Goal: Navigation & Orientation: Go to known website

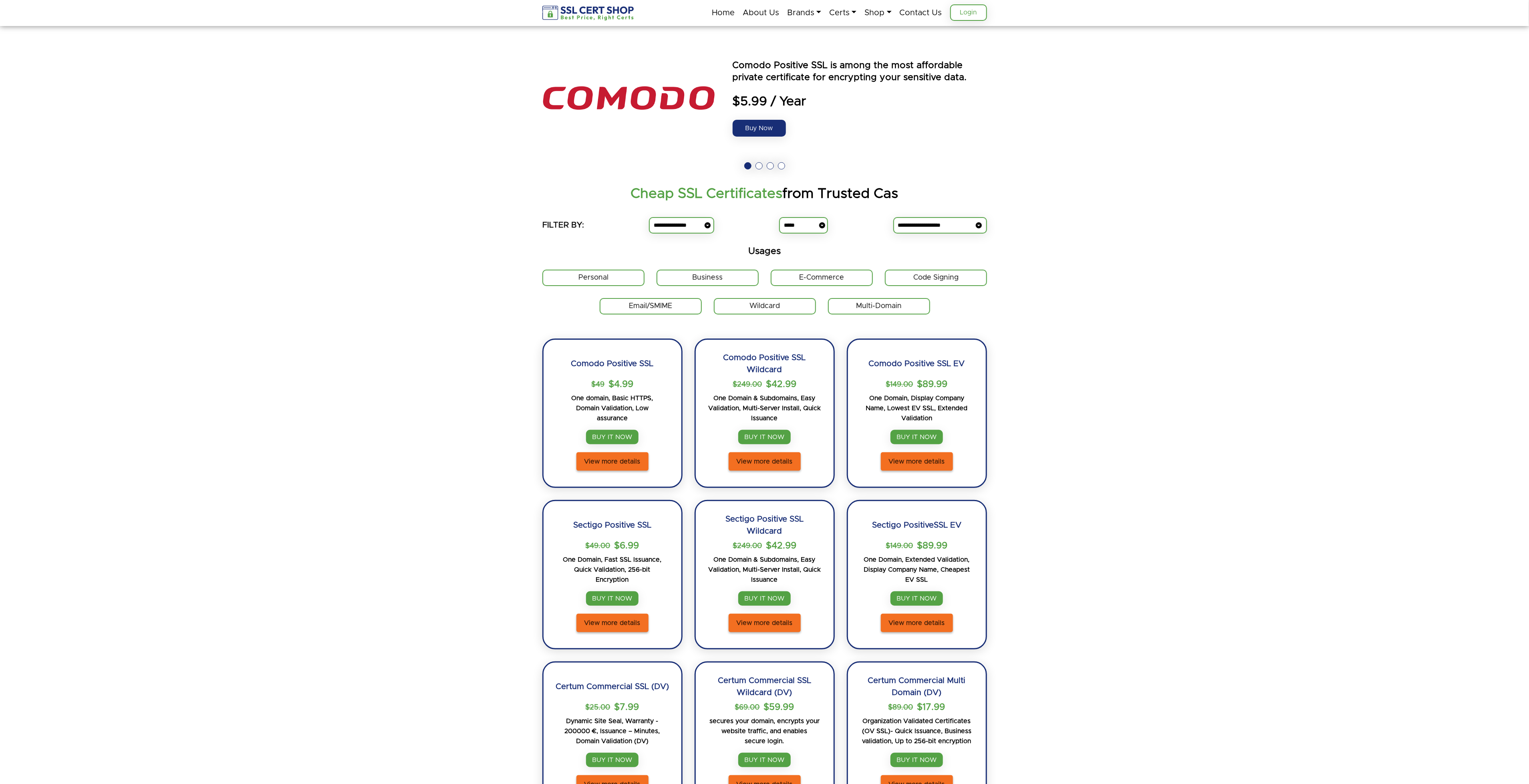
click at [969, 17] on link "Login" at bounding box center [968, 12] width 37 height 16
click at [1063, 177] on section "Get Code Sign Certificate , For all those times when you need to sign something…" at bounding box center [764, 105] width 1529 height 159
click at [1211, 201] on h1 "Cheap SSL Certificates from Trusted Cas" at bounding box center [764, 193] width 1529 height 16
click at [621, 17] on img at bounding box center [589, 13] width 93 height 15
